Goal: Task Accomplishment & Management: Manage account settings

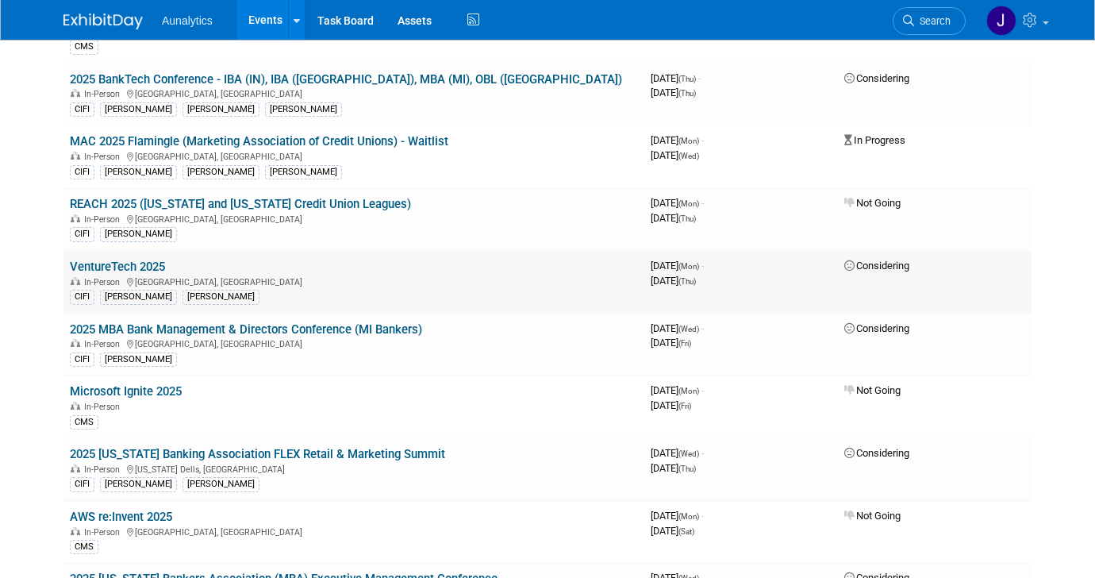
scroll to position [880, 0]
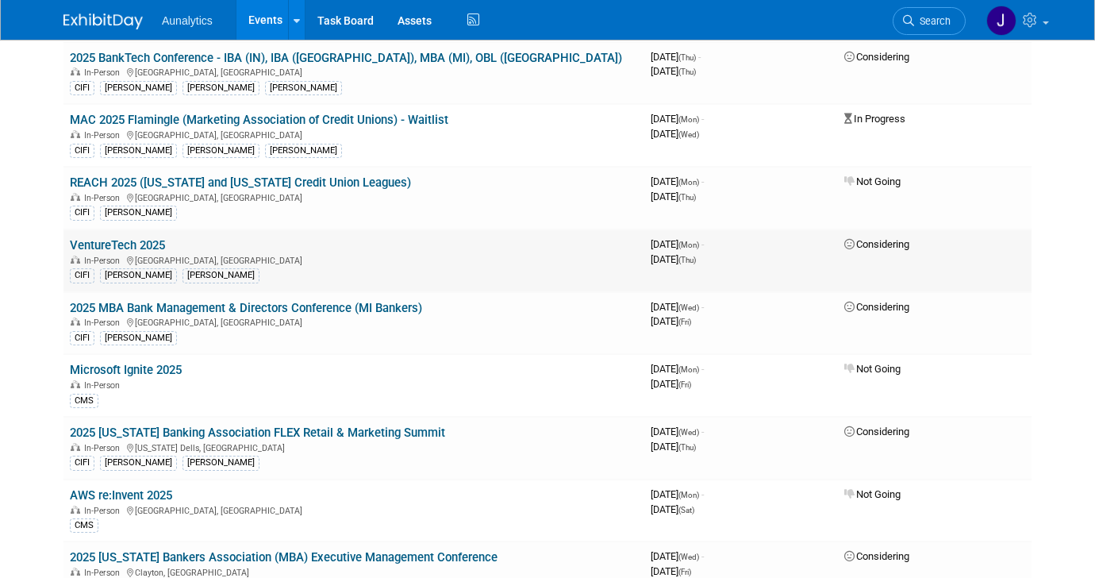
click at [121, 244] on link "VentureTech 2025" at bounding box center [117, 245] width 95 height 14
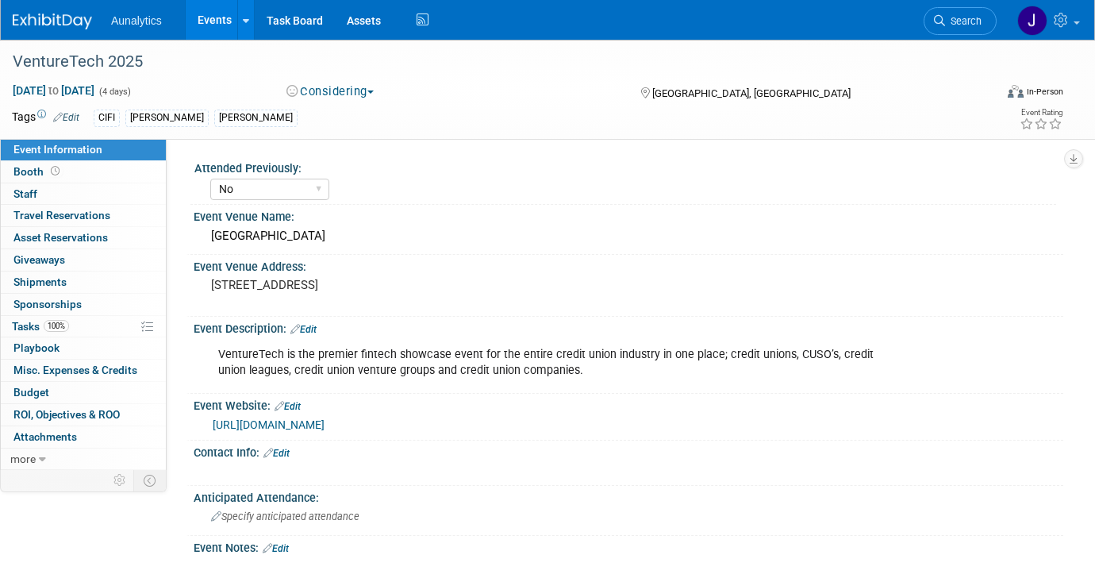
select select "No"
drag, startPoint x: 155, startPoint y: 89, endPoint x: 2, endPoint y: 87, distance: 153.2
click at [2, 87] on div "Nov 3, 2025 to Nov 6, 2025 (4 days) Nov 3, 2025 to Nov 6, 2025" at bounding box center [134, 91] width 269 height 16
copy span "Nov 3, 2025 to Nov 6, 2025"
click at [210, 7] on link "Events" at bounding box center [215, 20] width 58 height 40
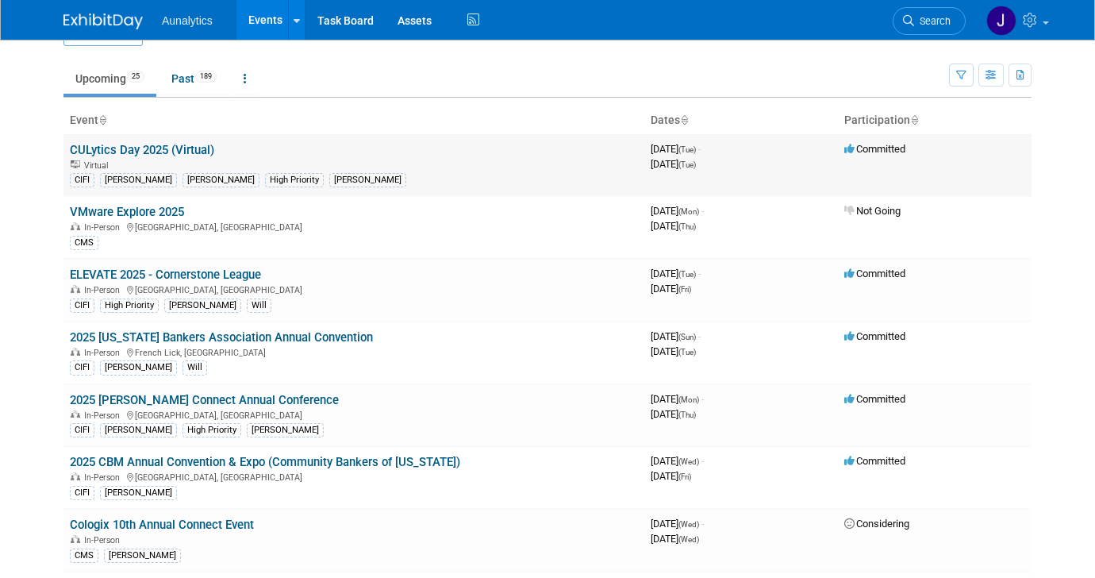
scroll to position [71, 0]
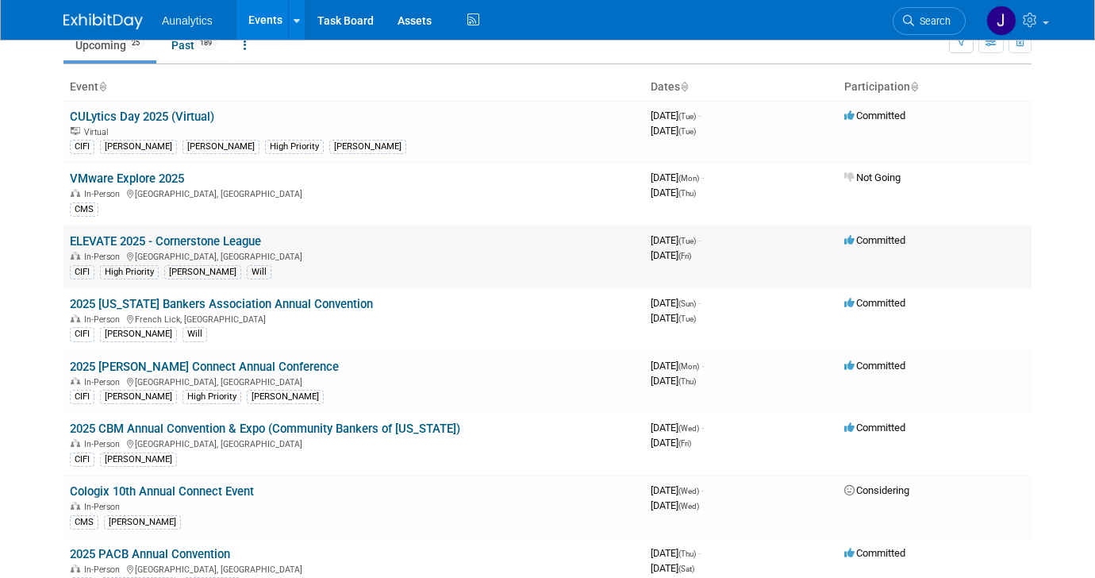
click at [183, 244] on link "ELEVATE 2025 - Cornerstone League" at bounding box center [165, 241] width 191 height 14
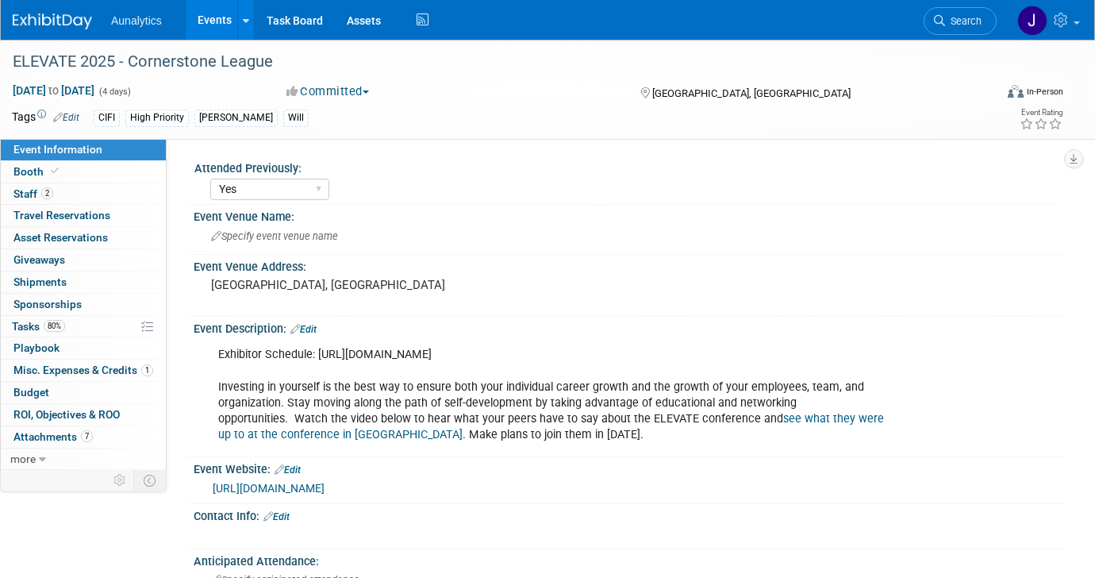
select select "Yes"
select select "Submitted"
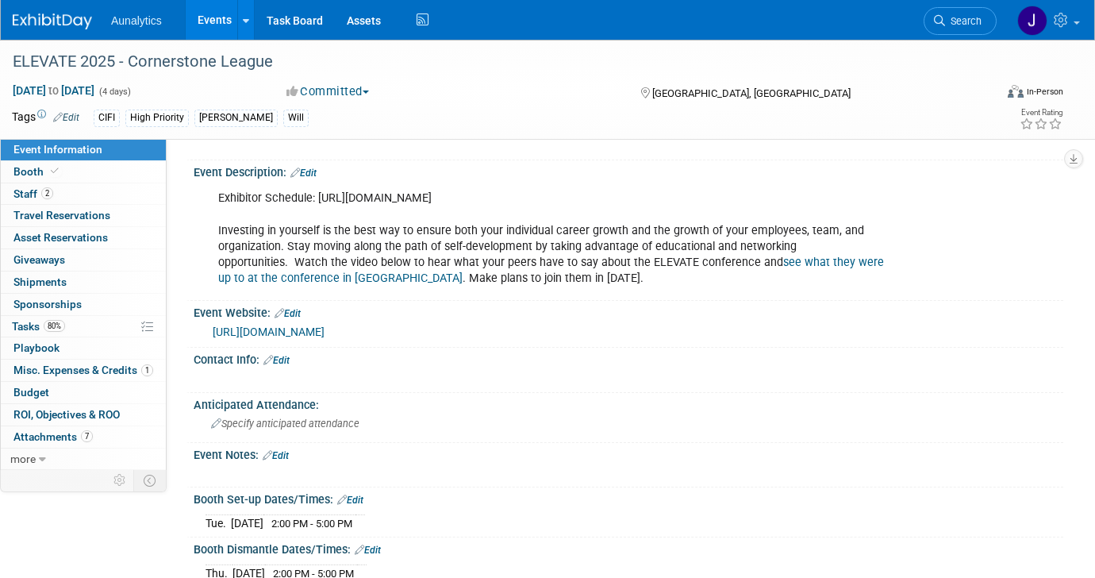
scroll to position [137, 0]
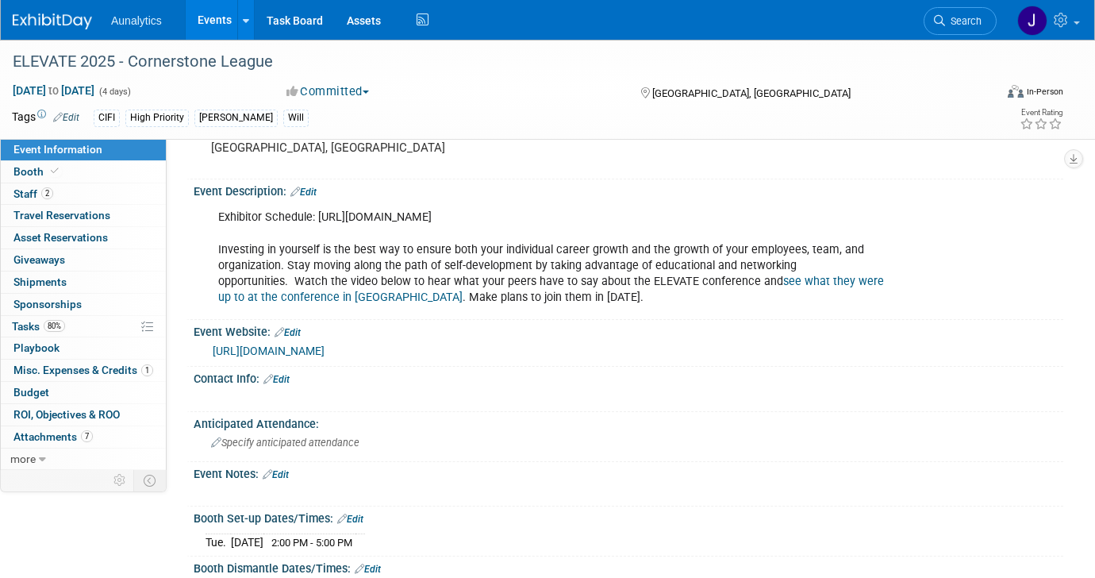
drag, startPoint x: 318, startPoint y: 217, endPoint x: 657, endPoint y: 217, distance: 338.9
click at [657, 217] on div "Exhibitor Schedule: [URL][DOMAIN_NAME] Investing in yourself is the best way to…" at bounding box center [550, 257] width 687 height 111
copy div "[URL][DOMAIN_NAME]"
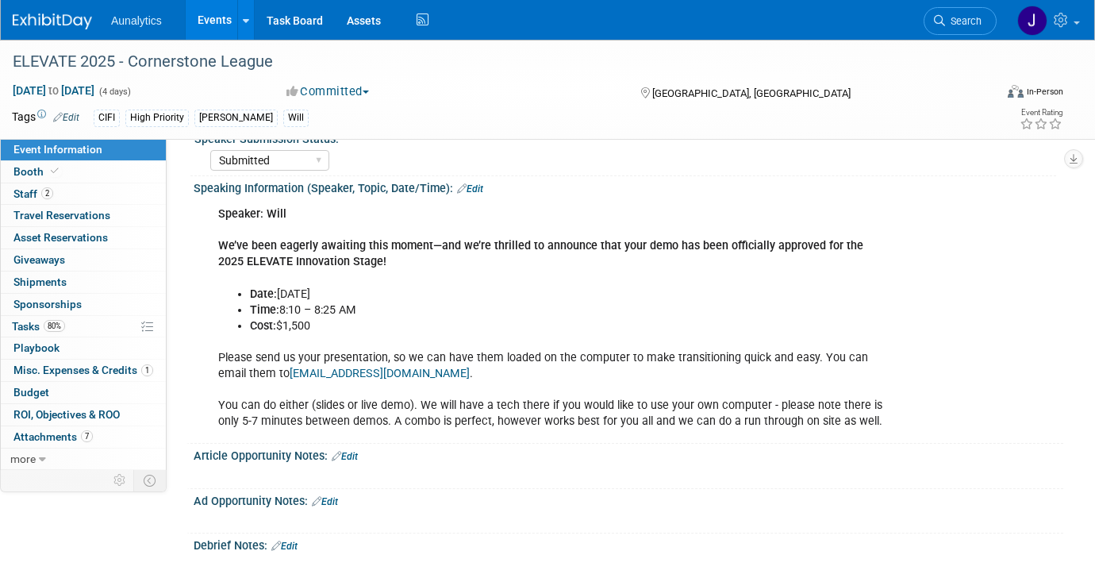
scroll to position [1113, 0]
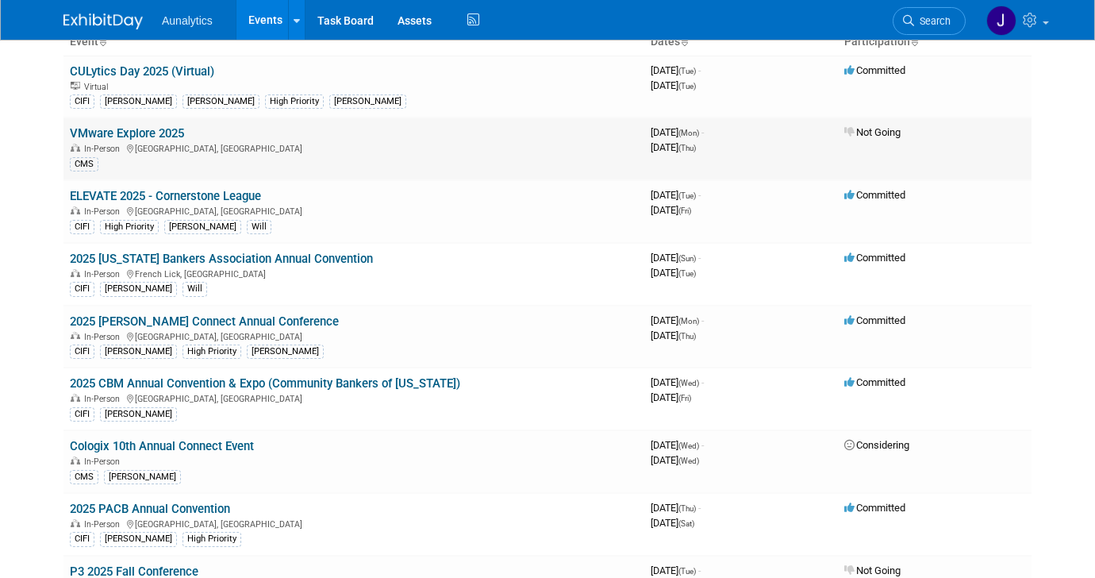
scroll to position [118, 0]
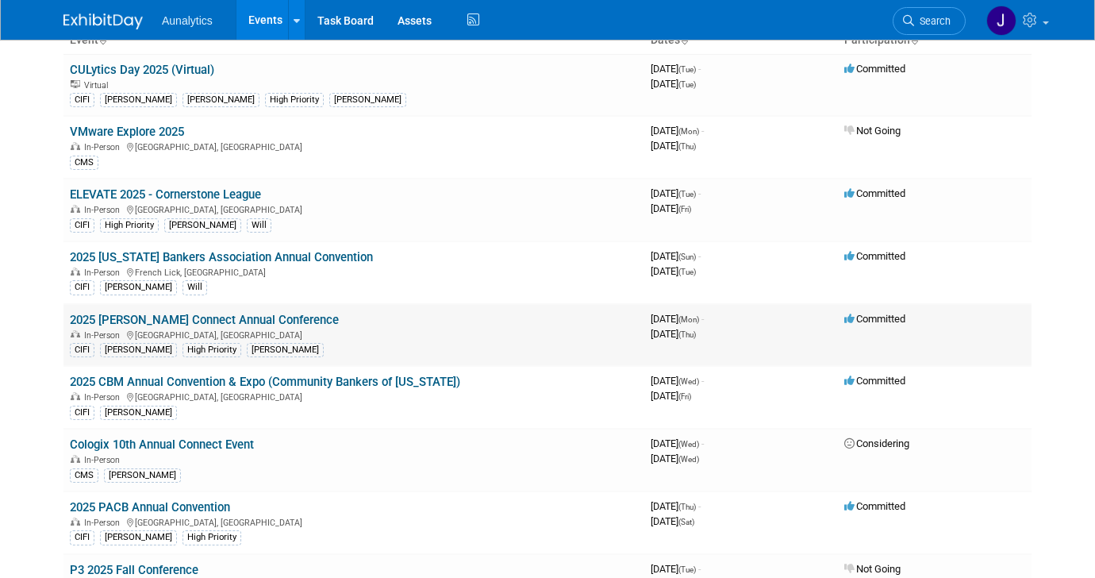
click at [290, 318] on link "2025 [PERSON_NAME] Connect Annual Conference" at bounding box center [204, 320] width 269 height 14
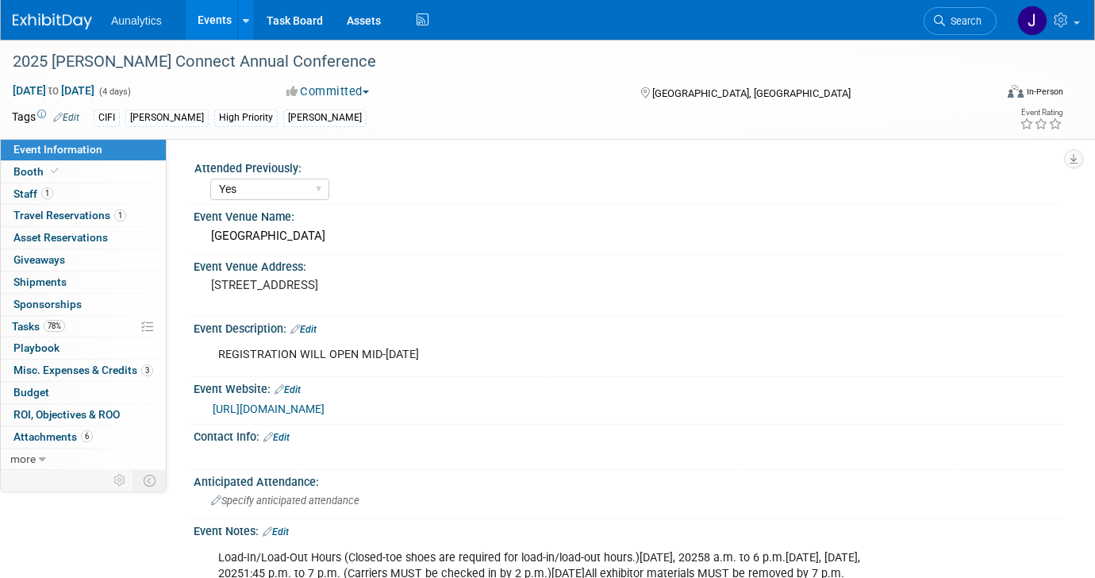
select select "Yes"
click at [212, 9] on link "Events" at bounding box center [215, 20] width 58 height 40
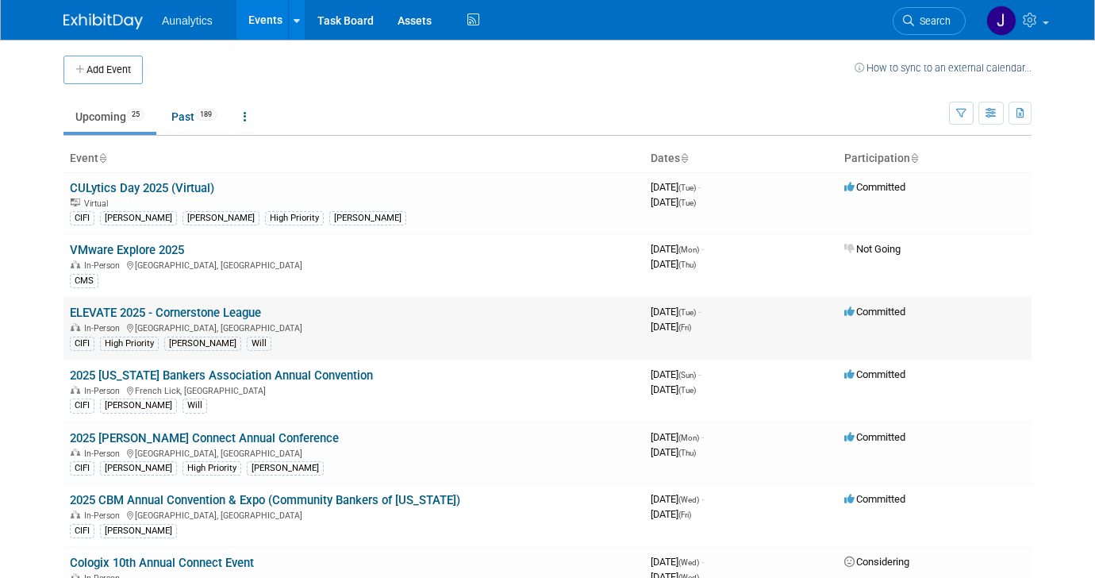
click at [241, 317] on link "ELEVATE 2025 - Cornerstone League" at bounding box center [165, 313] width 191 height 14
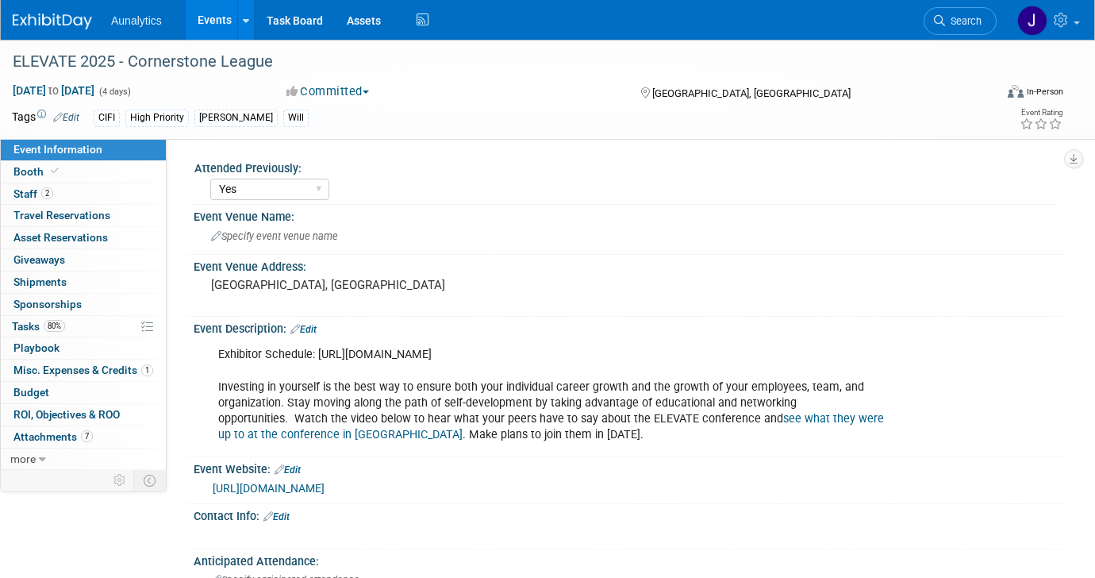
select select "Yes"
select select "Submitted"
drag, startPoint x: 317, startPoint y: 356, endPoint x: 665, endPoint y: 352, distance: 347.6
click at [665, 352] on div "Exhibitor Schedule: [URL][DOMAIN_NAME] Investing in yourself is the best way to…" at bounding box center [550, 394] width 687 height 111
copy div "[URL][DOMAIN_NAME]"
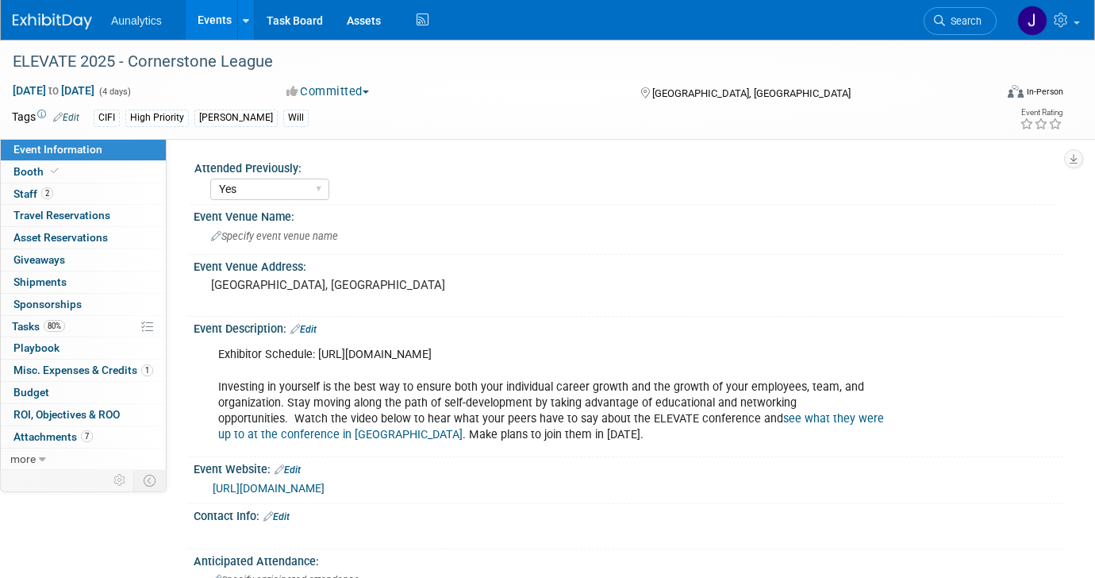
click at [200, 19] on link "Events" at bounding box center [215, 20] width 58 height 40
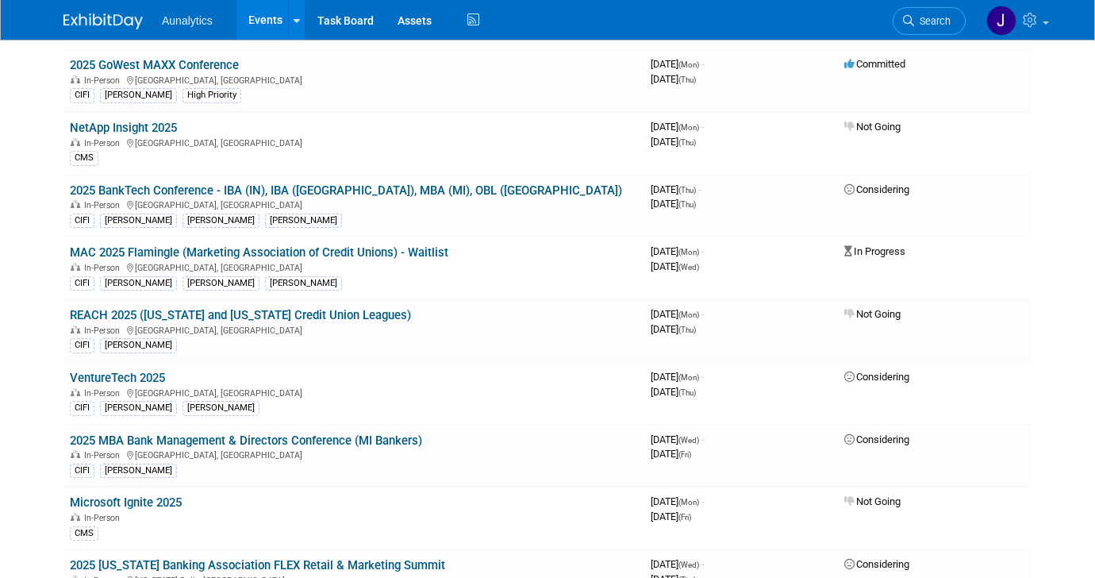
scroll to position [764, 0]
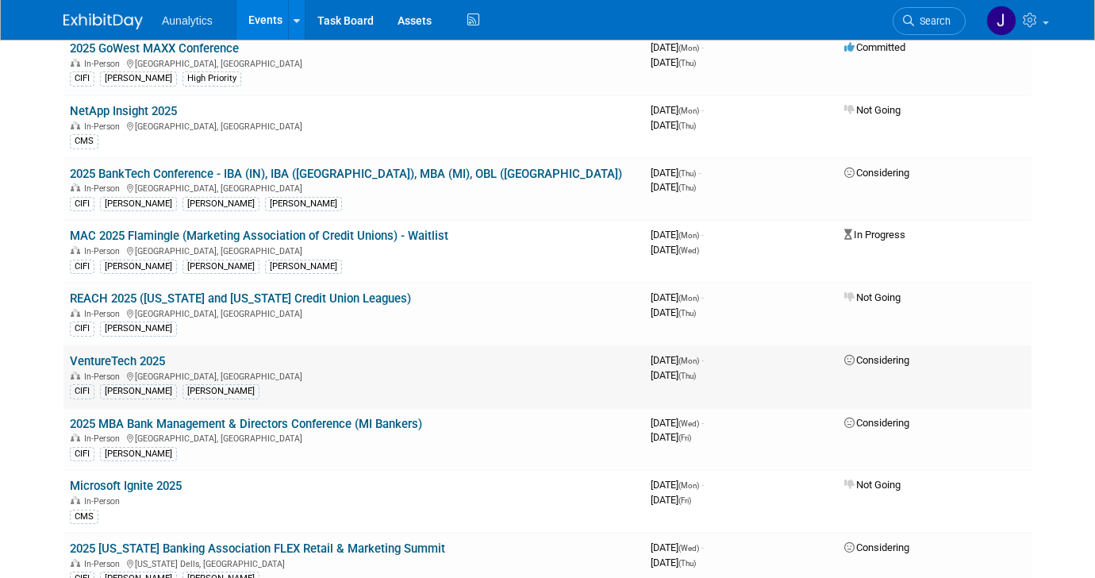
click at [154, 362] on link "VentureTech 2025" at bounding box center [117, 361] width 95 height 14
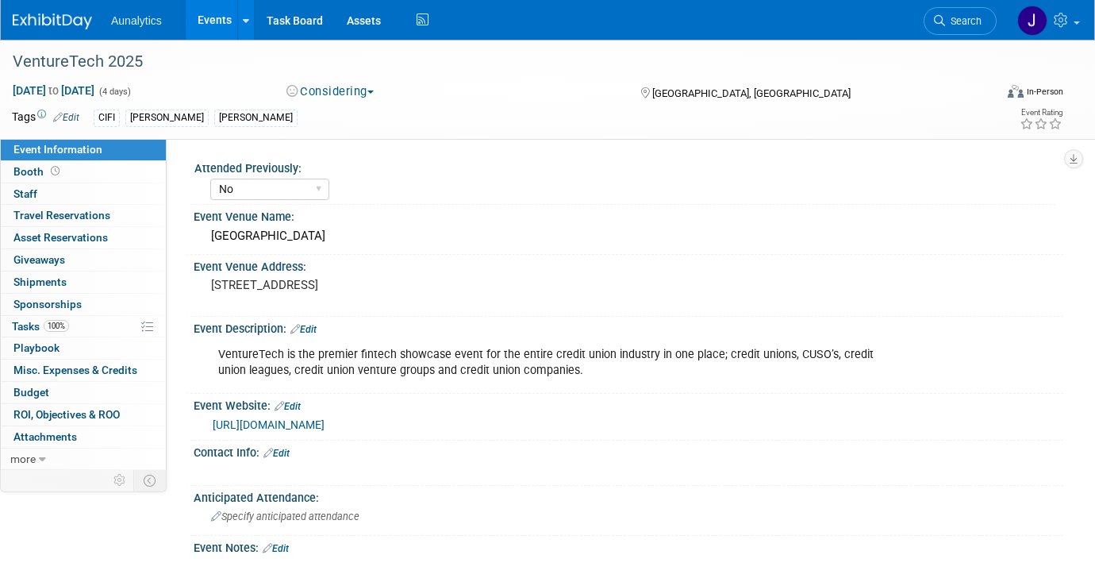
select select "No"
click at [314, 421] on link "[URL][DOMAIN_NAME]" at bounding box center [269, 424] width 112 height 13
click at [217, 27] on link "Events" at bounding box center [215, 20] width 58 height 40
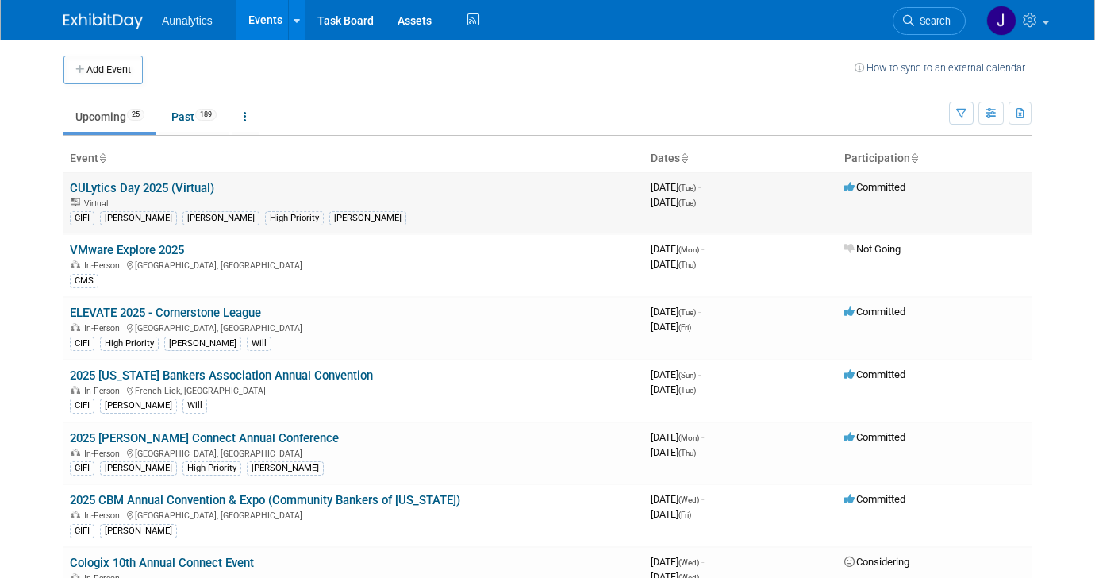
click at [198, 184] on link "CULytics Day 2025 (Virtual)" at bounding box center [142, 188] width 144 height 14
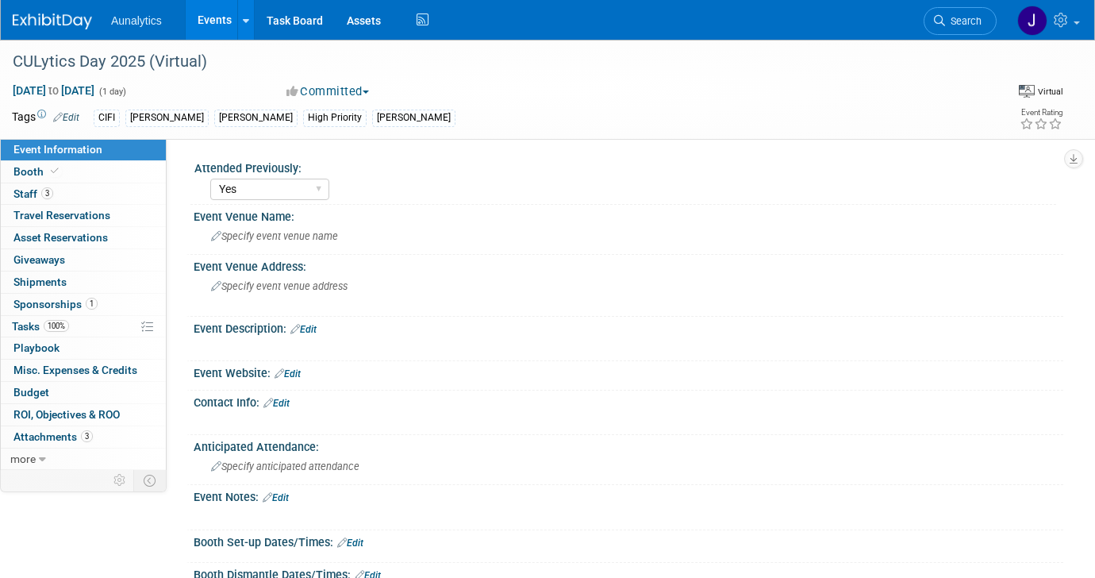
select select "Yes"
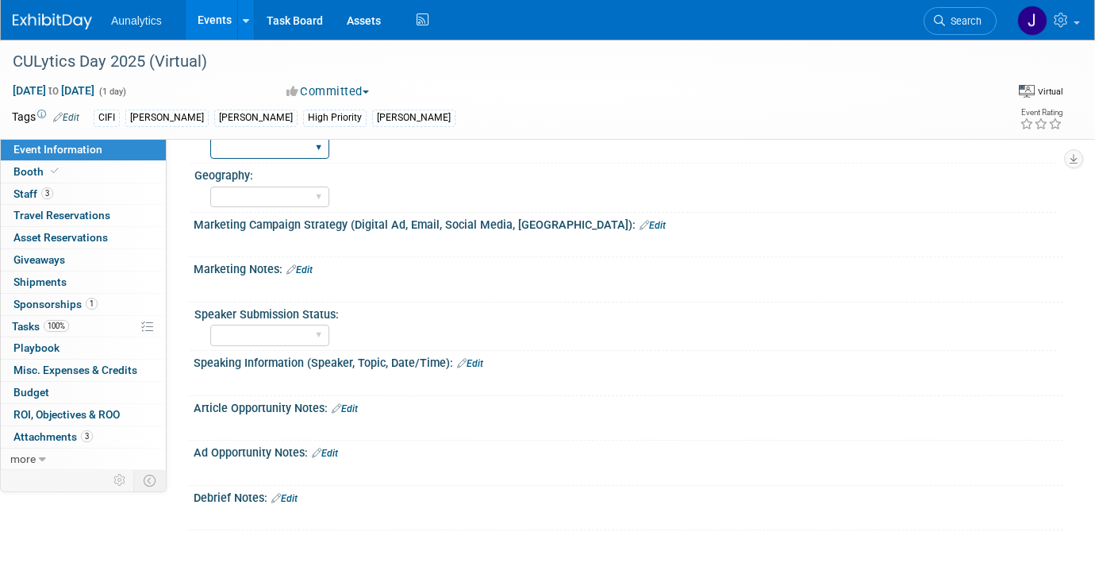
scroll to position [771, 0]
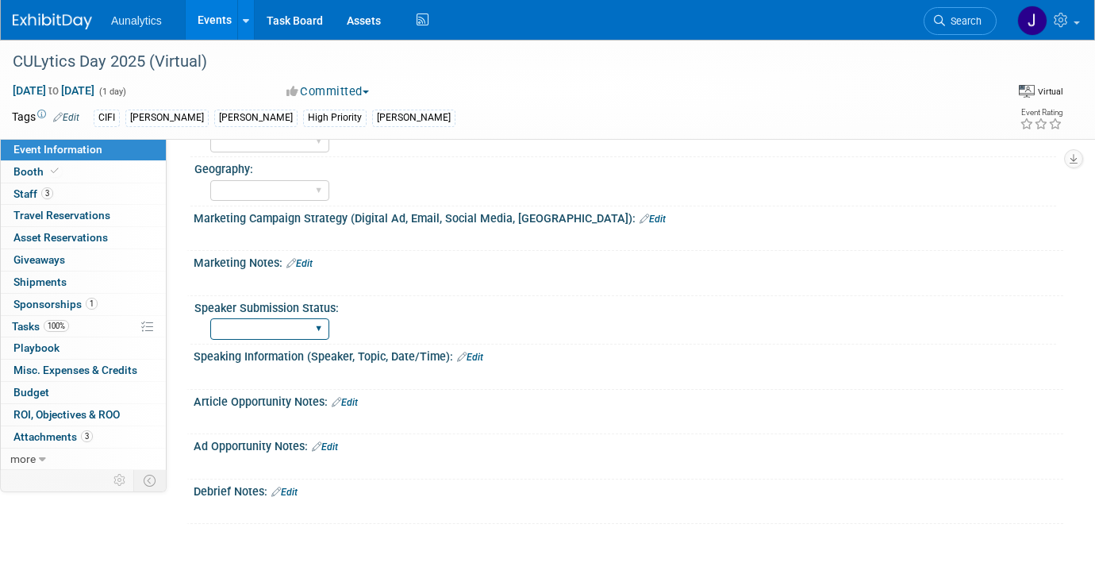
click at [286, 328] on select "No Submission Not Started Submitted Accepted Declined" at bounding box center [269, 328] width 119 height 21
select select "Submitted"
click at [479, 355] on link "Edit" at bounding box center [470, 357] width 26 height 11
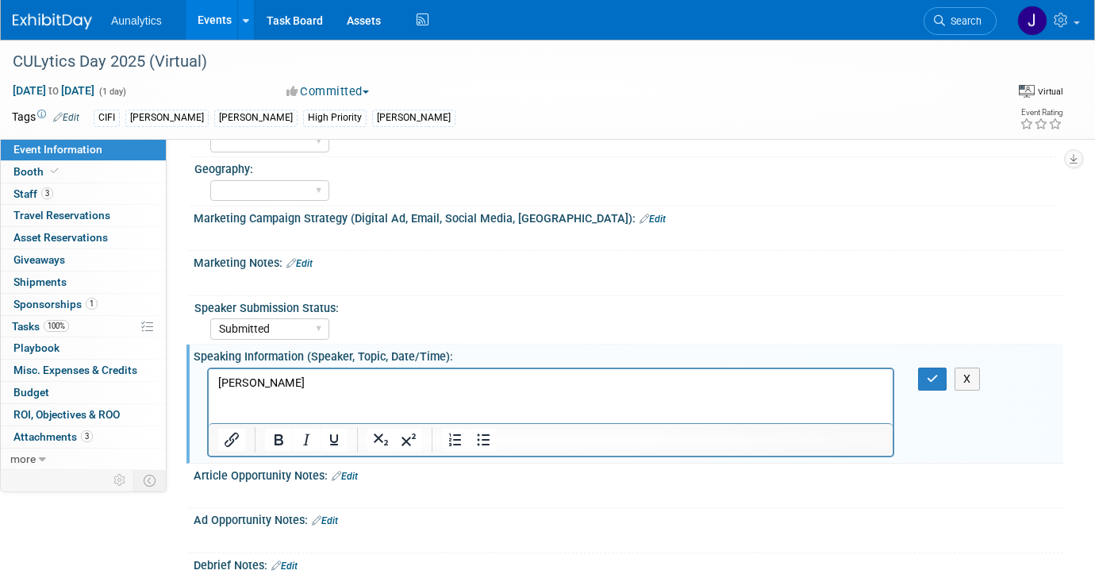
scroll to position [0, 0]
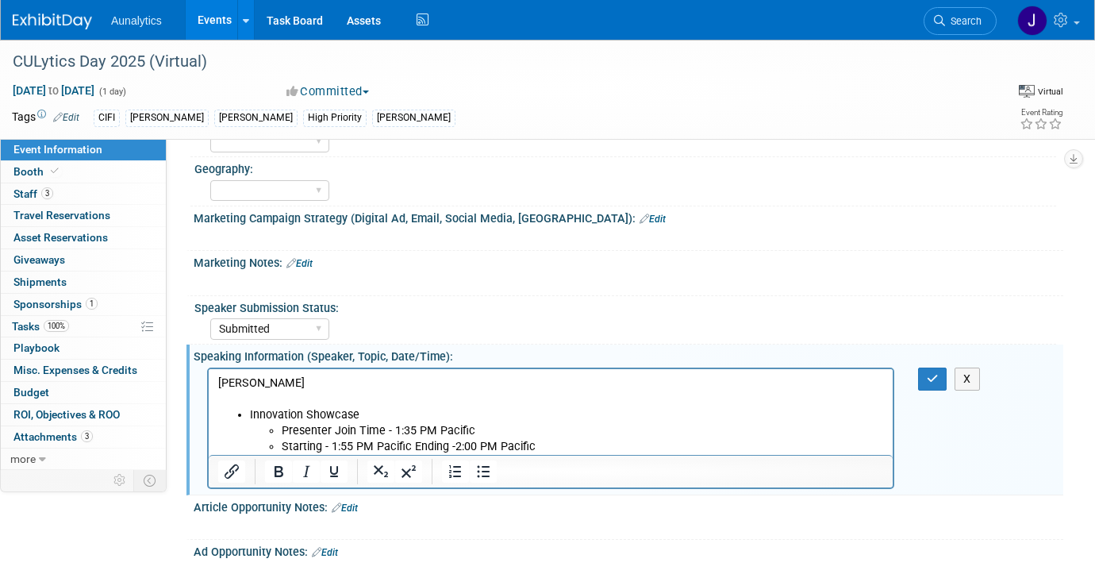
click at [282, 390] on p "Rich Text Area. Press ALT-0 for help." at bounding box center [551, 398] width 666 height 16
click at [282, 376] on p "[PERSON_NAME]" at bounding box center [551, 383] width 666 height 16
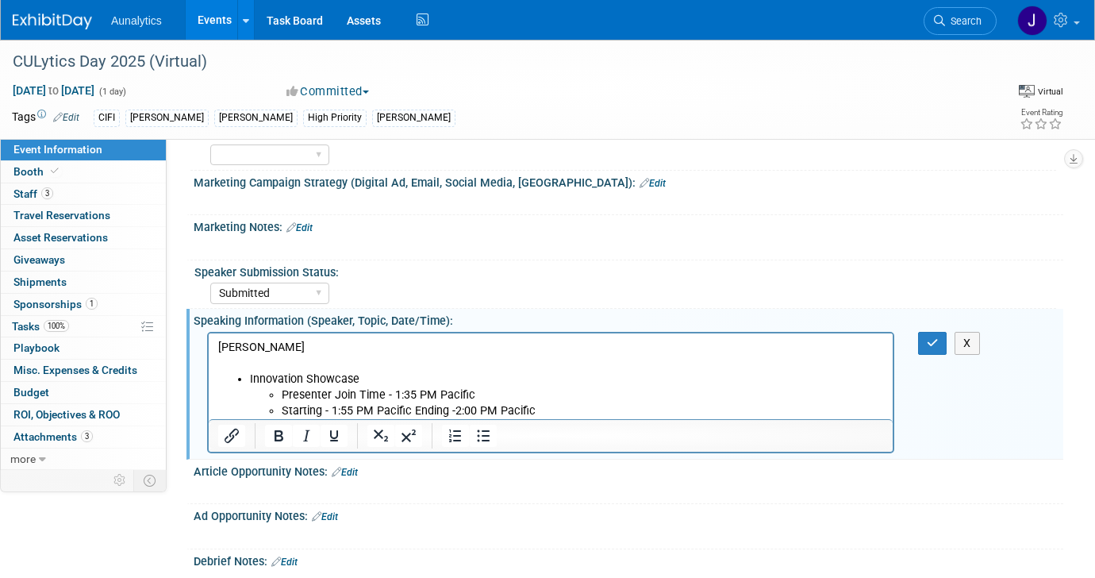
scroll to position [836, 0]
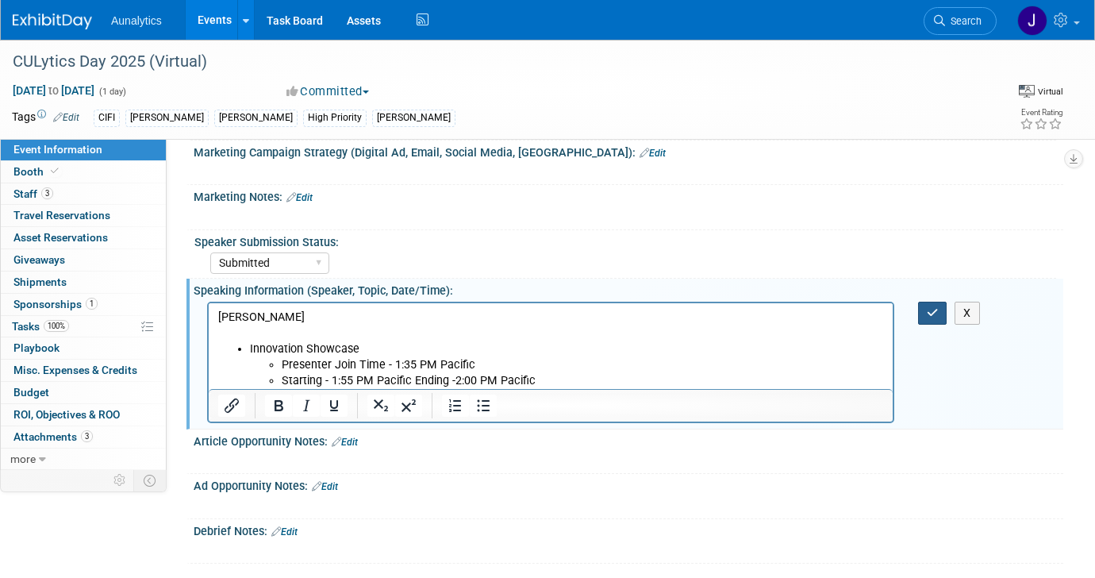
click at [933, 313] on icon "button" at bounding box center [933, 312] width 12 height 11
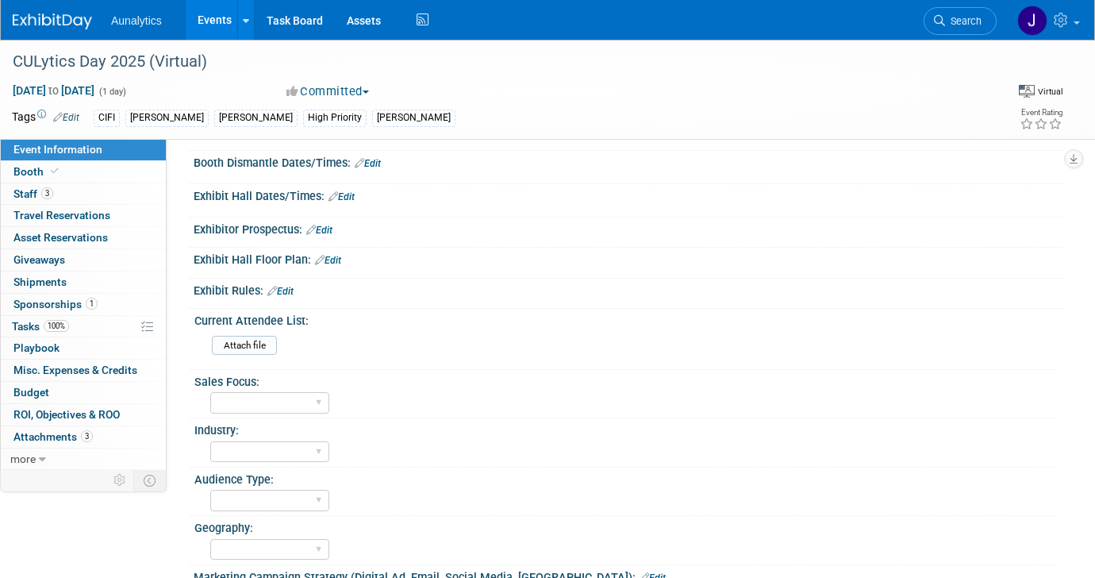
scroll to position [428, 0]
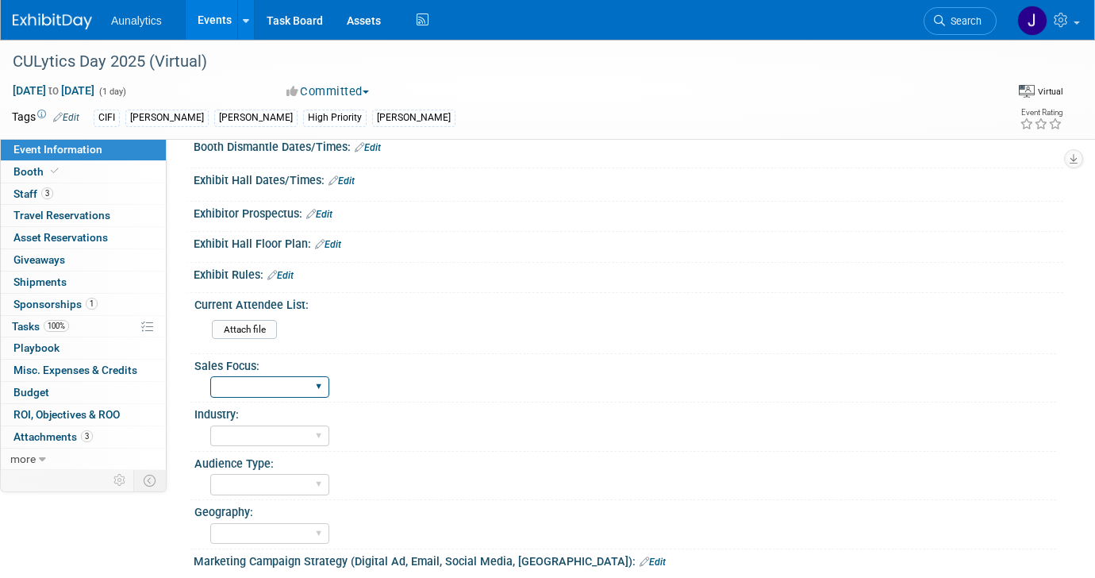
click at [248, 383] on select "CIFI Sales MIT/CMS Sales Local Market BF Local Market KZ Local Market SB Local …" at bounding box center [269, 386] width 119 height 21
click at [64, 178] on link "Booth" at bounding box center [83, 171] width 165 height 21
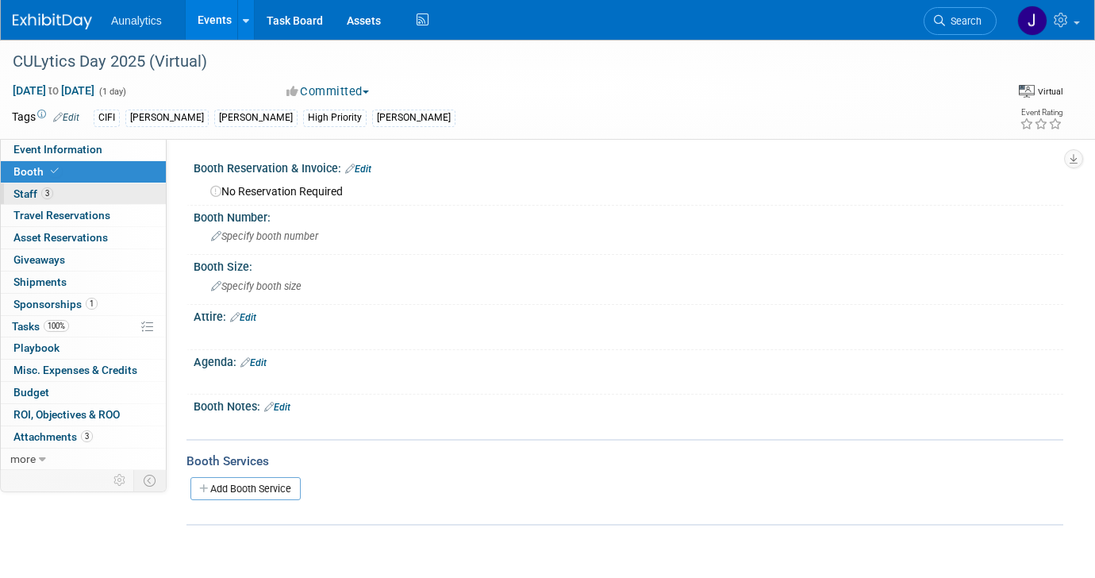
click at [64, 192] on link "3 Staff 3" at bounding box center [83, 193] width 165 height 21
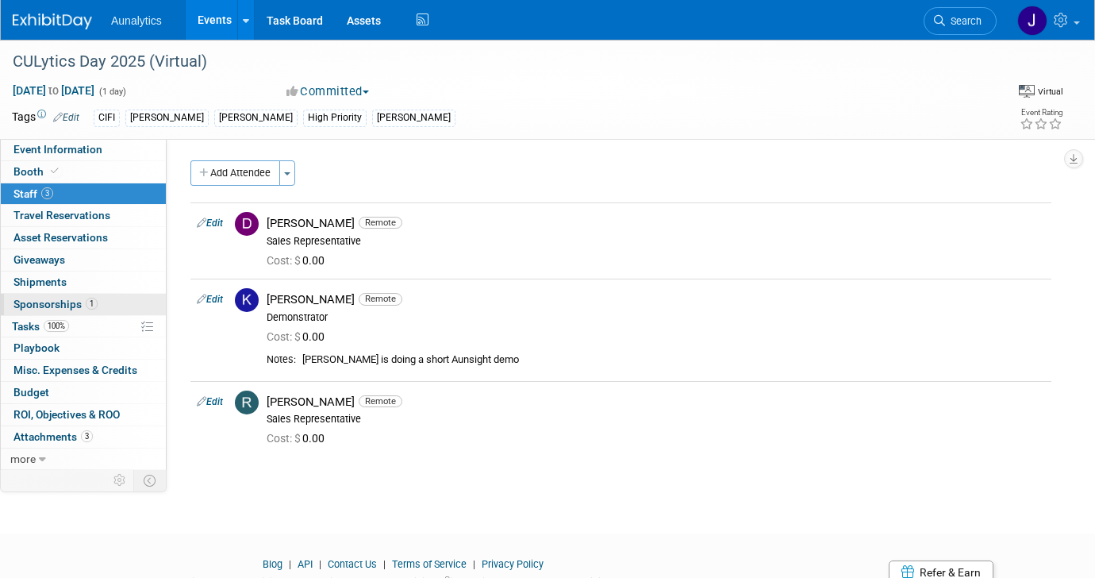
click at [63, 302] on span "Sponsorships 1" at bounding box center [55, 304] width 84 height 13
